Goal: Use online tool/utility: Utilize a website feature to perform a specific function

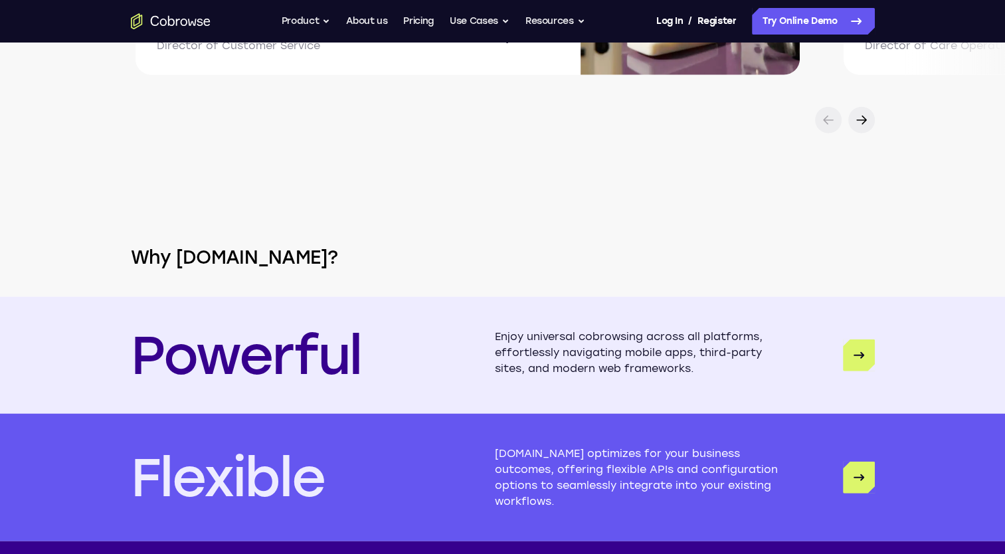
scroll to position [3587, 0]
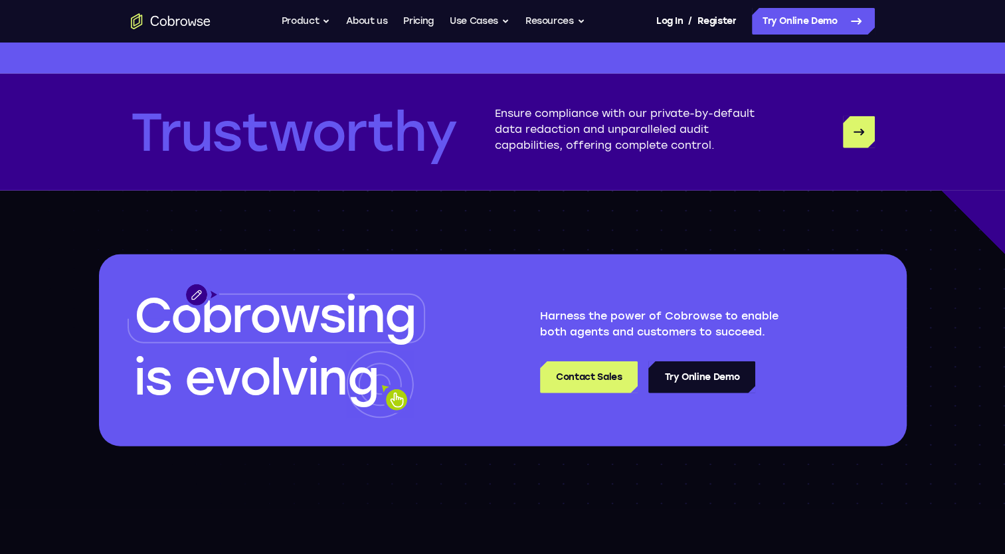
click at [705, 369] on link "Try Online Demo" at bounding box center [701, 377] width 107 height 32
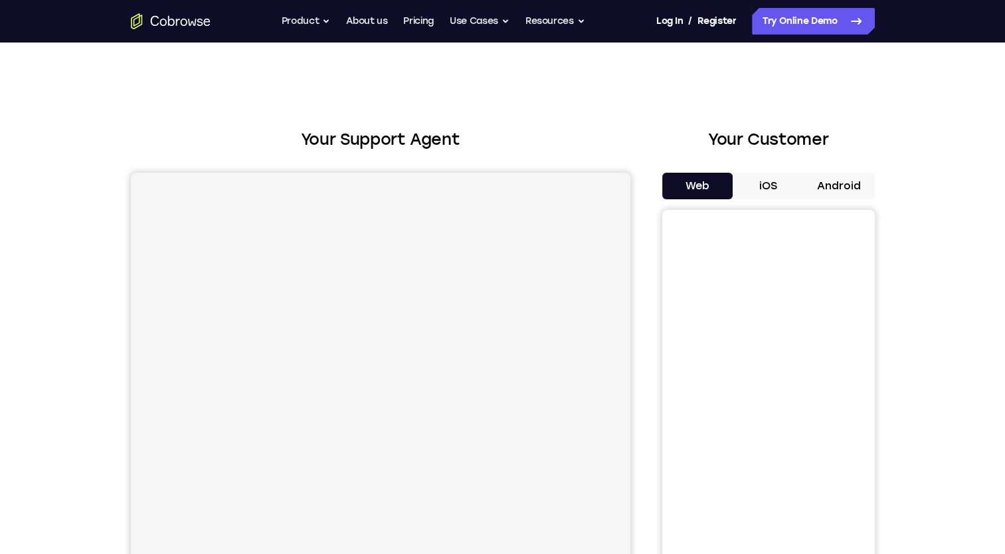
click at [784, 182] on button "iOS" at bounding box center [768, 186] width 71 height 27
click at [718, 187] on button "Web" at bounding box center [697, 186] width 71 height 27
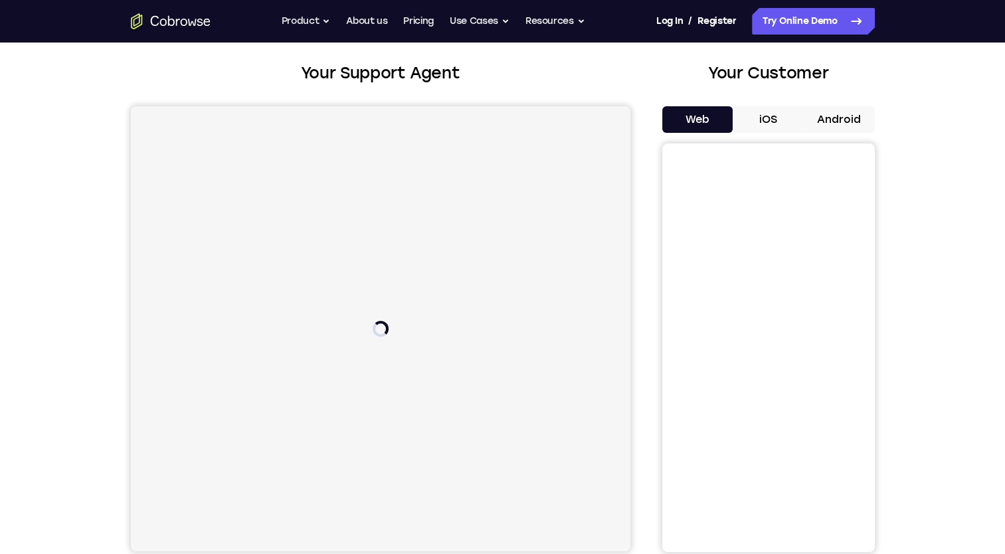
scroll to position [133, 0]
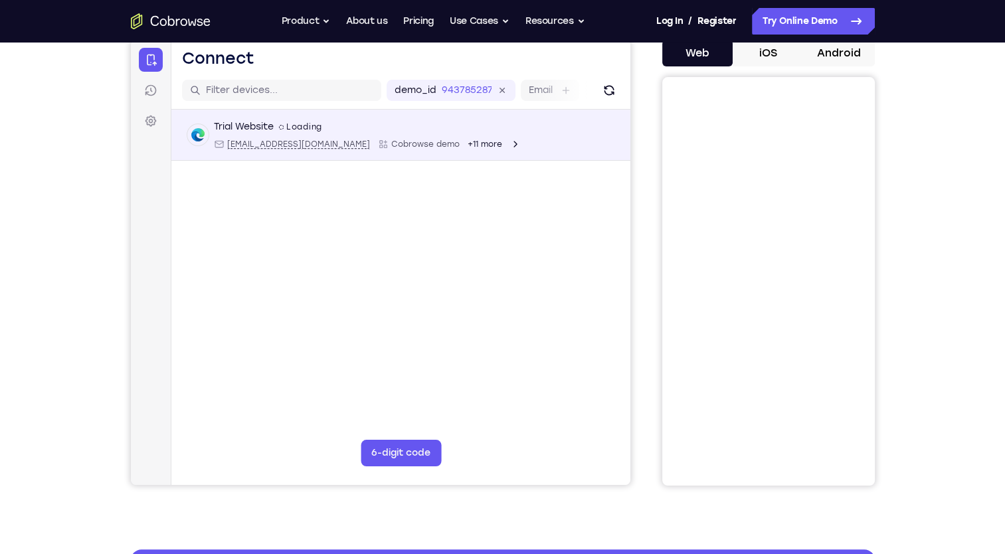
click at [299, 134] on div "Trial Website spin2 Loading [EMAIL_ADDRESS][DOMAIN_NAME] Cobrowse demo +11 more" at bounding box center [366, 134] width 307 height 29
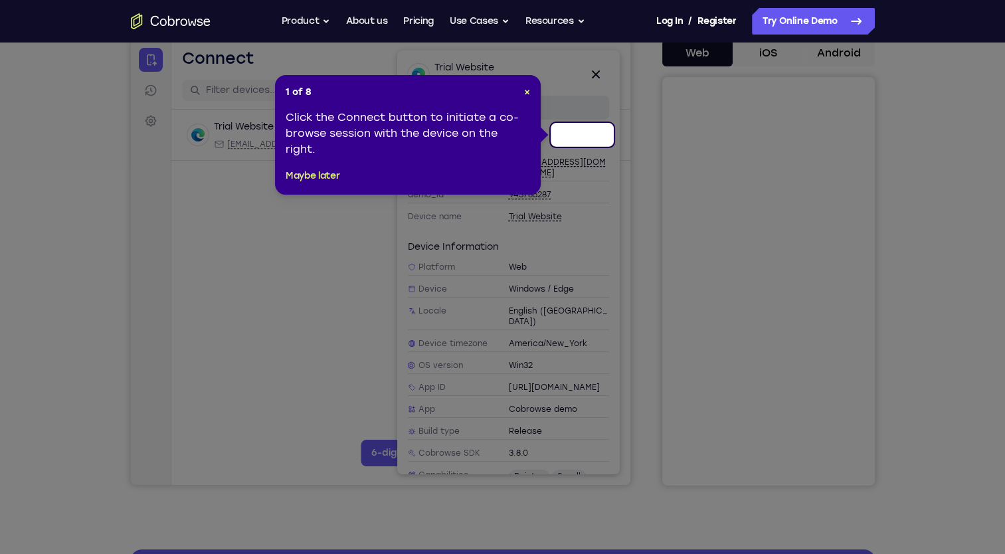
click at [531, 90] on div "1 of 8 × Click the Connect button to initiate a co-browse session with the devi…" at bounding box center [408, 135] width 266 height 120
drag, startPoint x: 523, startPoint y: 92, endPoint x: 450, endPoint y: 40, distance: 89.6
click at [524, 92] on span "×" at bounding box center [527, 91] width 6 height 11
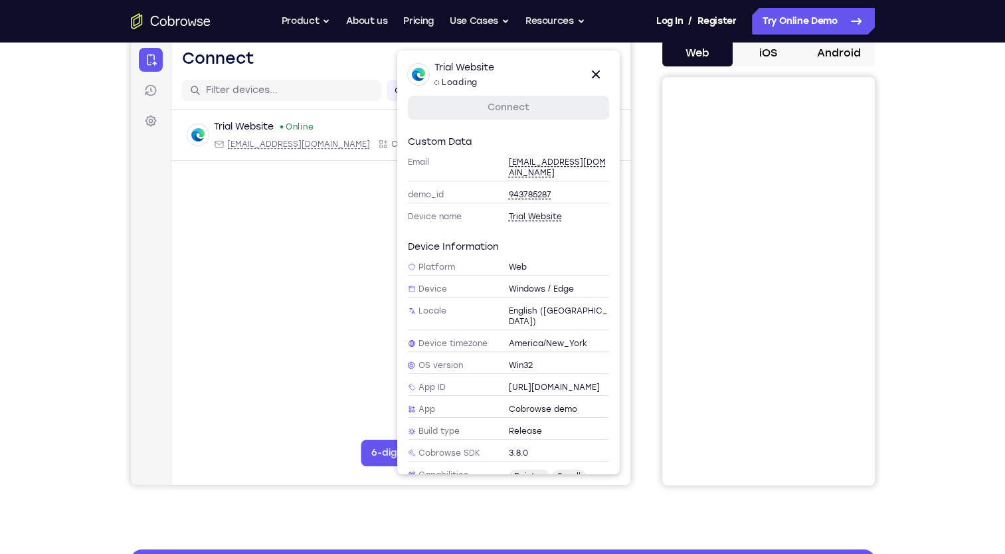
click at [515, 116] on link "Connect" at bounding box center [507, 108] width 201 height 24
click at [501, 112] on link "Connect" at bounding box center [507, 108] width 201 height 24
click at [601, 74] on icon at bounding box center [595, 74] width 16 height 16
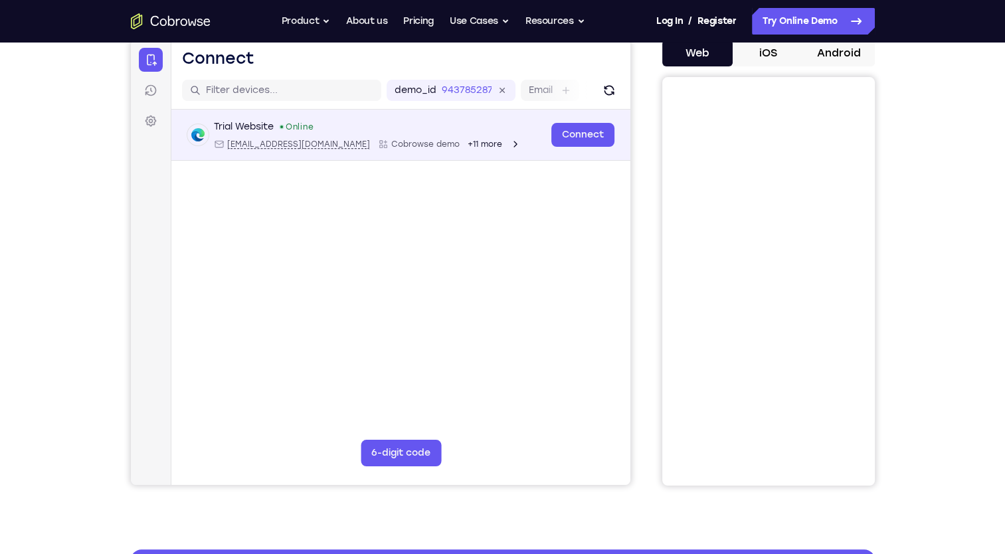
click at [467, 140] on span "+11 more" at bounding box center [484, 144] width 35 height 11
click at [566, 129] on link "Connect" at bounding box center [582, 135] width 63 height 24
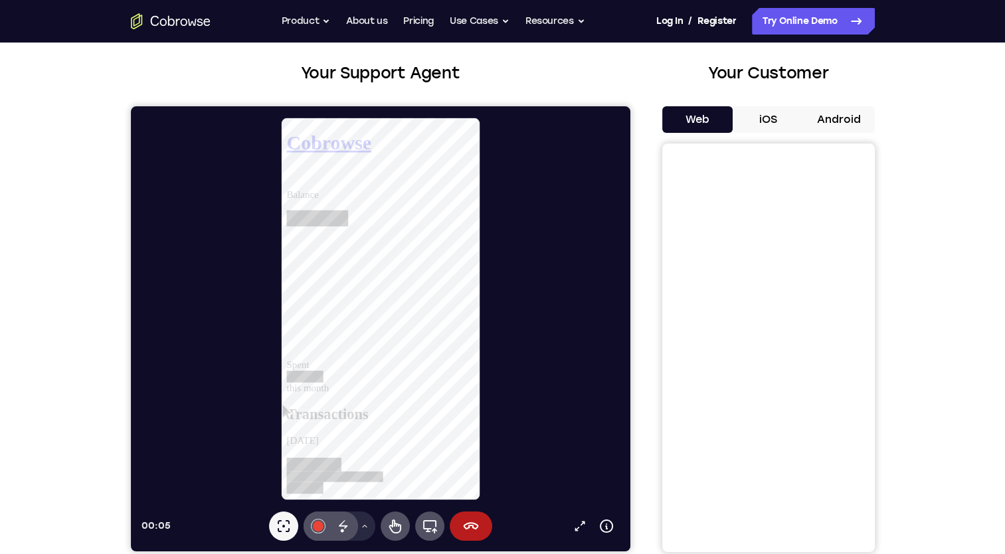
scroll to position [199, 0]
click at [474, 525] on icon at bounding box center [470, 526] width 16 height 16
